Goal: Information Seeking & Learning: Learn about a topic

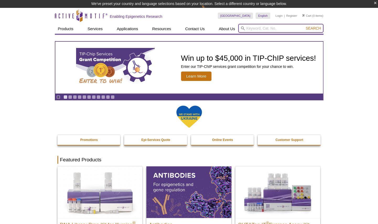
click at [282, 27] on input "search" at bounding box center [280, 28] width 85 height 9
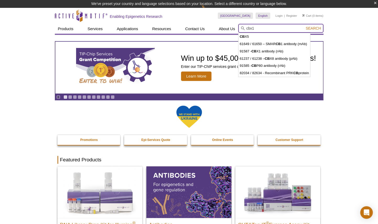
type input "cbx1"
click at [304, 26] on button "Search" at bounding box center [313, 28] width 18 height 5
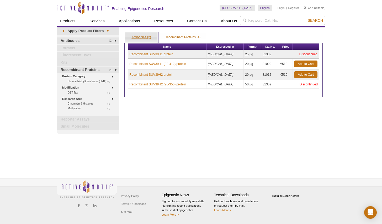
click at [157, 38] on link "Antibodies (2)" at bounding box center [141, 37] width 32 height 10
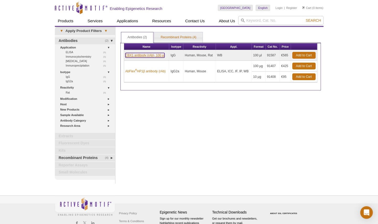
click at [148, 58] on link "CBX1 antibody (rAb), 100 µl" at bounding box center [144, 55] width 39 height 5
